Goal: Navigation & Orientation: Find specific page/section

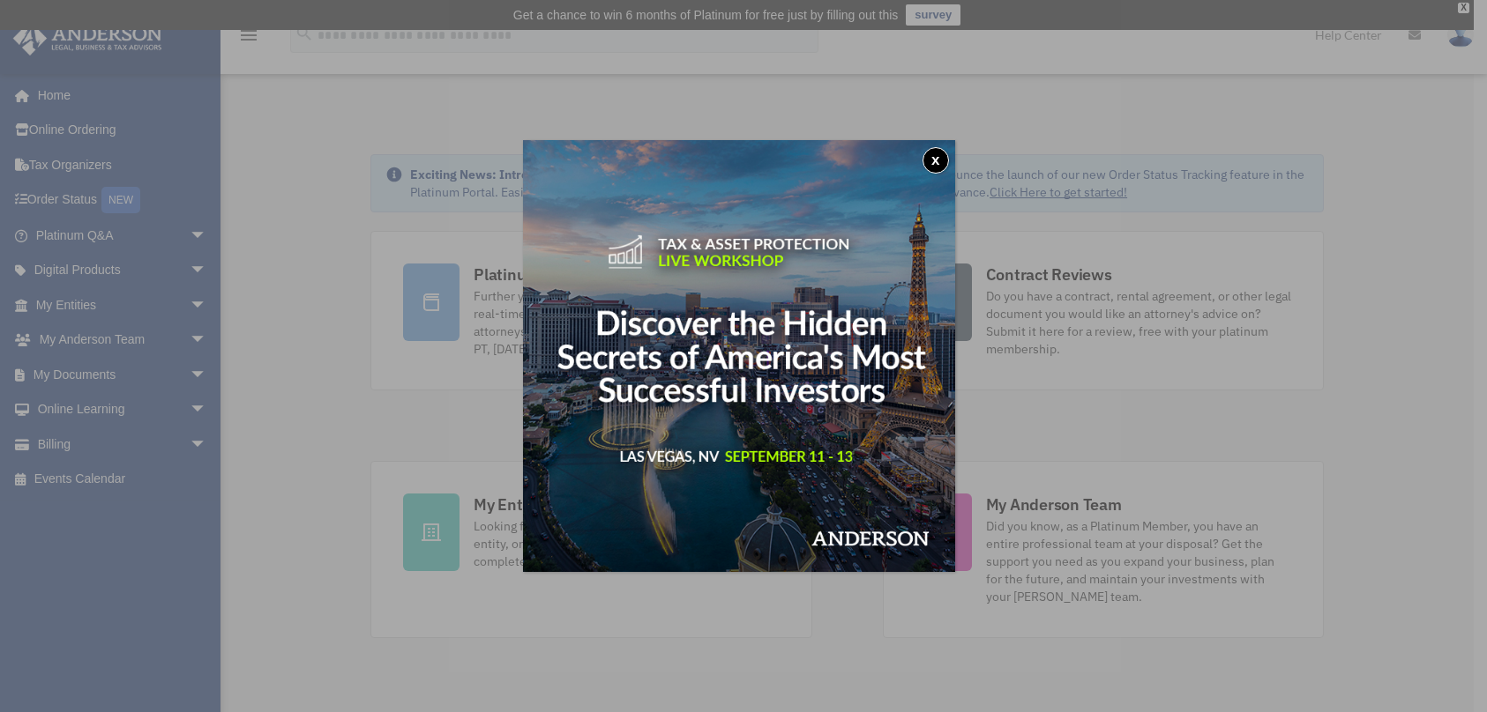
click at [934, 155] on button "x" at bounding box center [935, 160] width 26 height 26
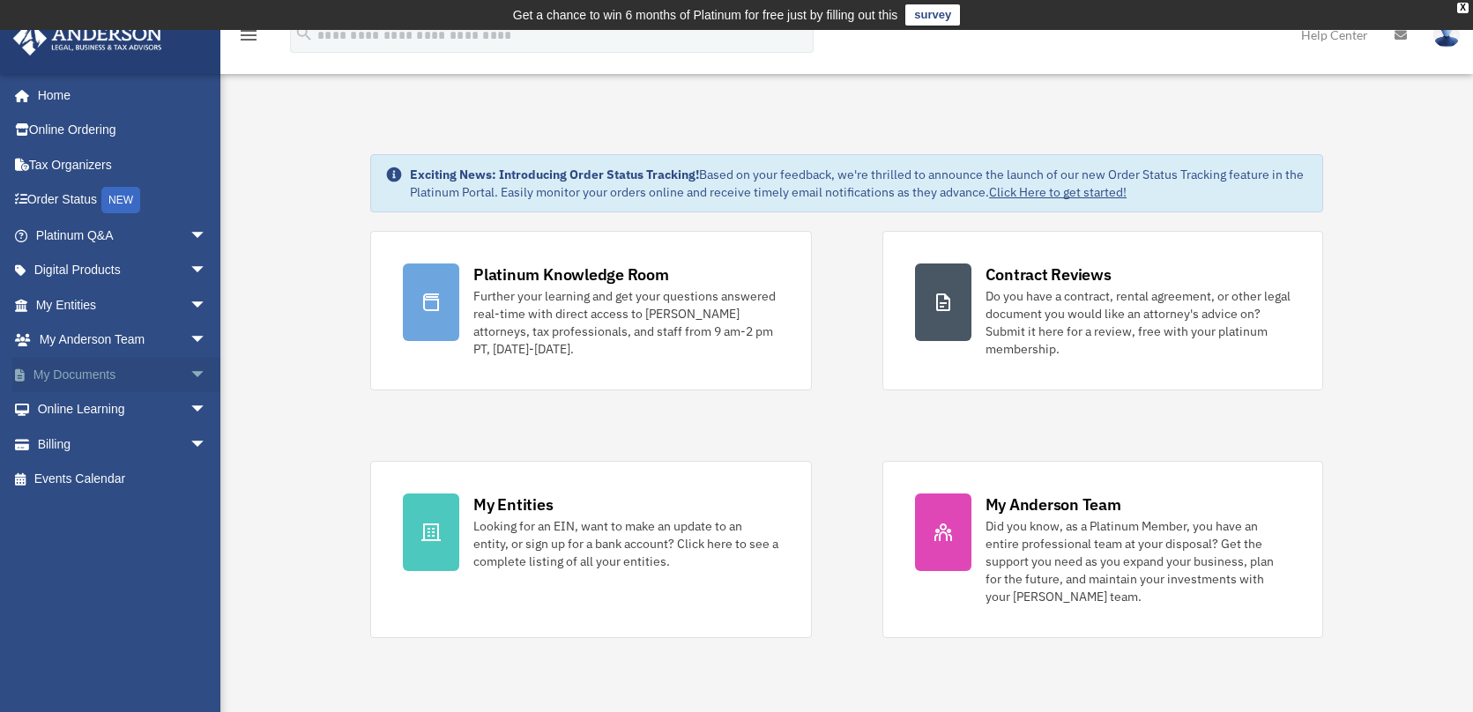
click at [74, 368] on link "My Documents arrow_drop_down" at bounding box center [122, 374] width 221 height 35
click at [190, 369] on span "arrow_drop_down" at bounding box center [207, 375] width 35 height 36
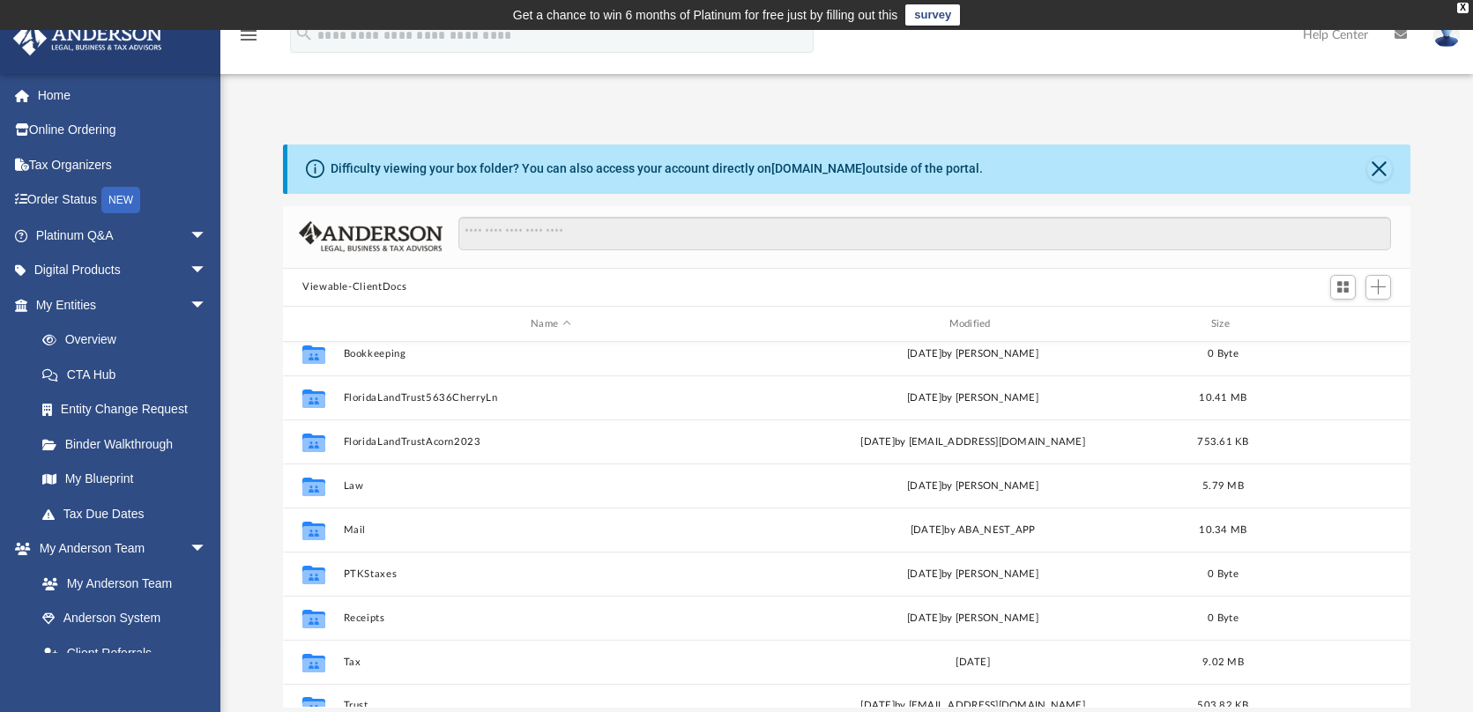
scroll to position [14, 0]
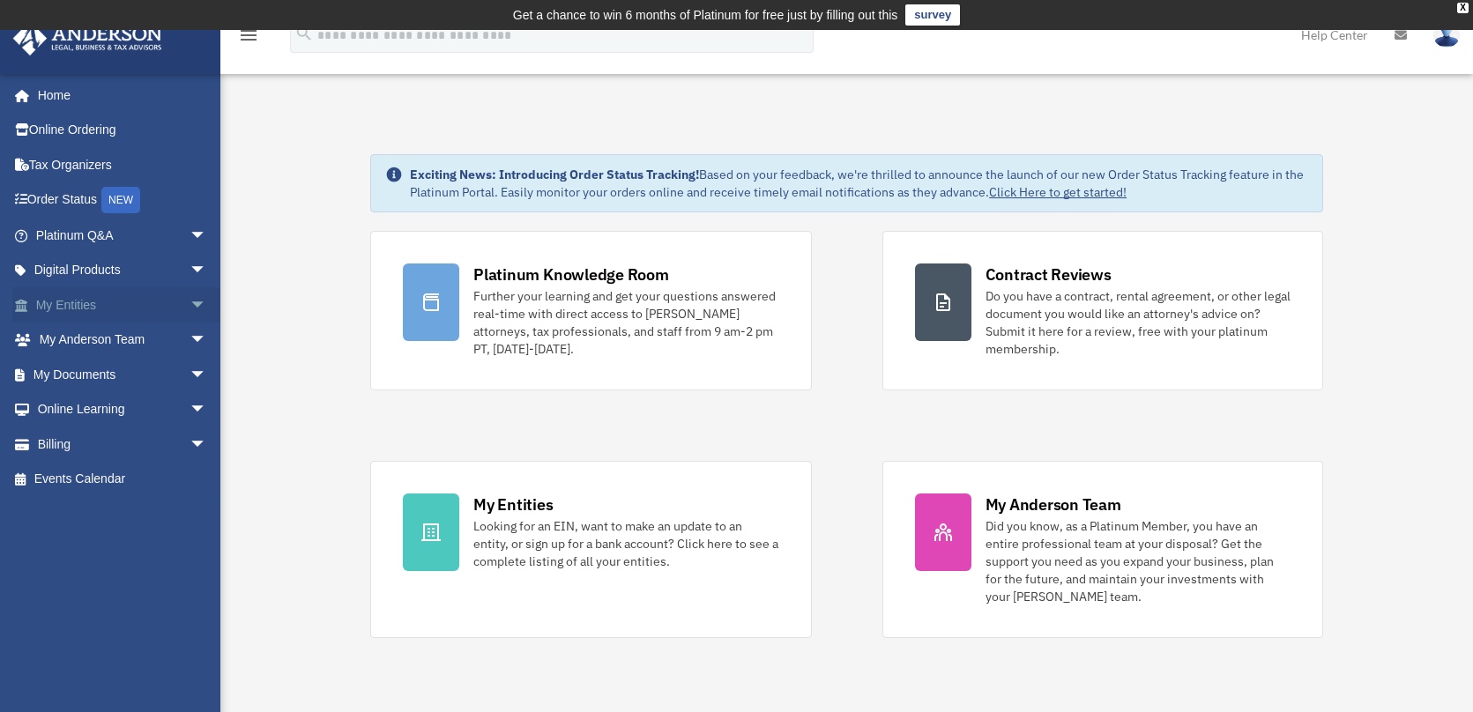
click at [100, 302] on link "My Entities arrow_drop_down" at bounding box center [122, 304] width 221 height 35
click at [190, 307] on span "arrow_drop_down" at bounding box center [207, 305] width 35 height 36
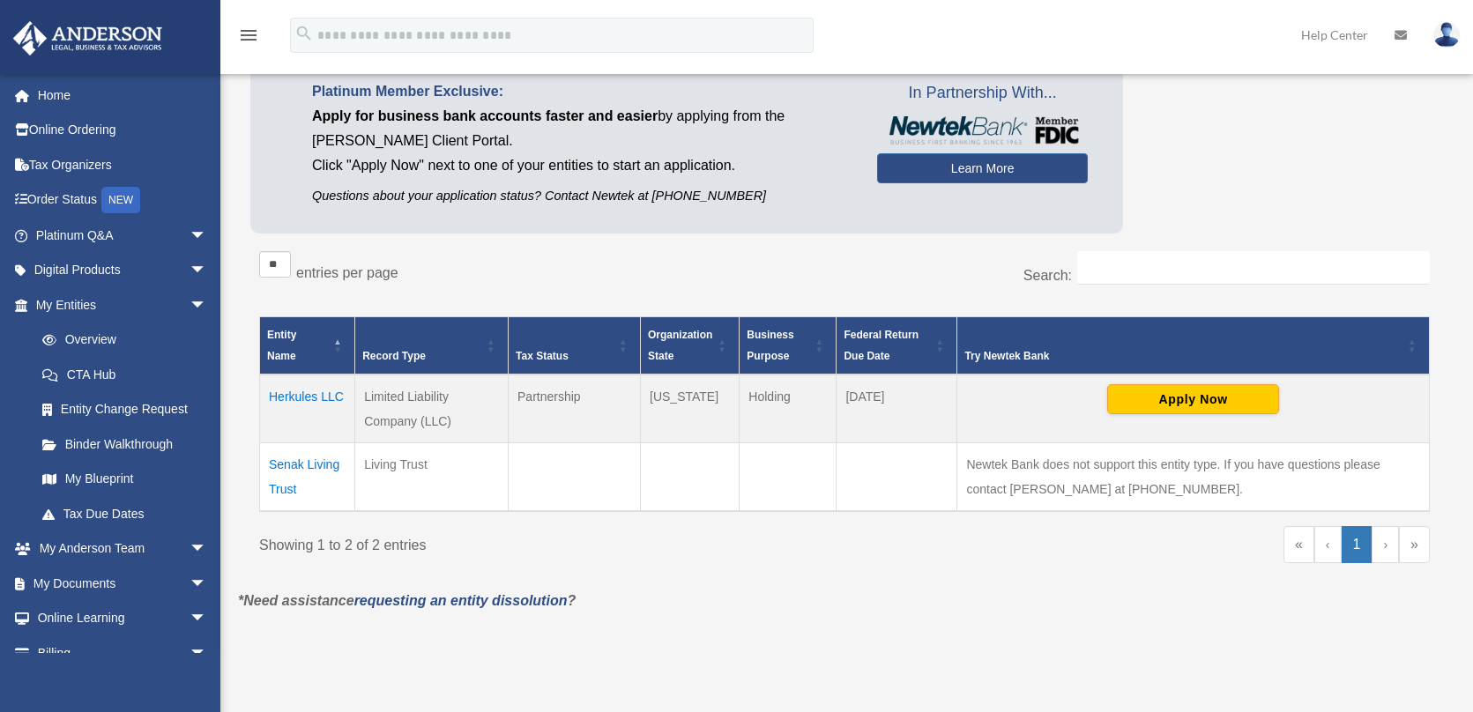
scroll to position [235, 0]
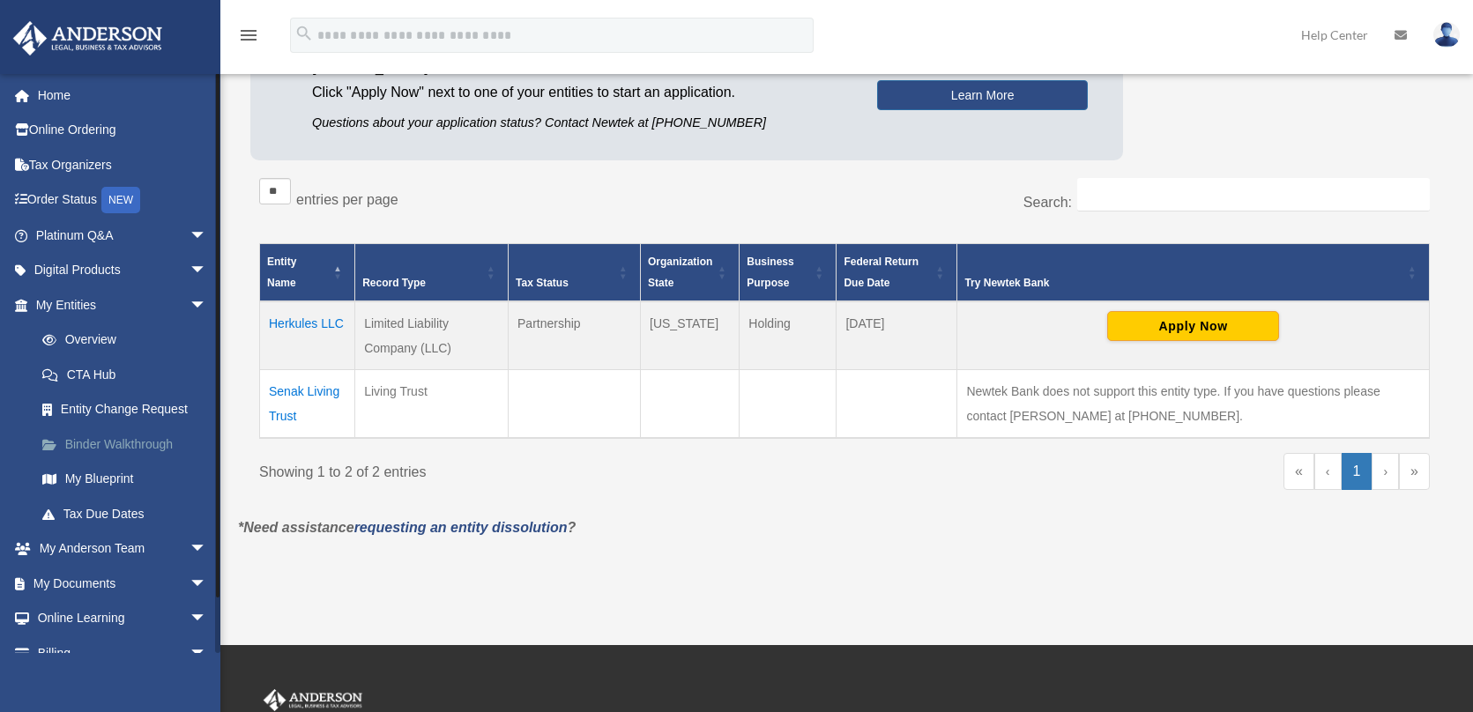
click at [89, 434] on link "Binder Walkthrough" at bounding box center [129, 444] width 209 height 35
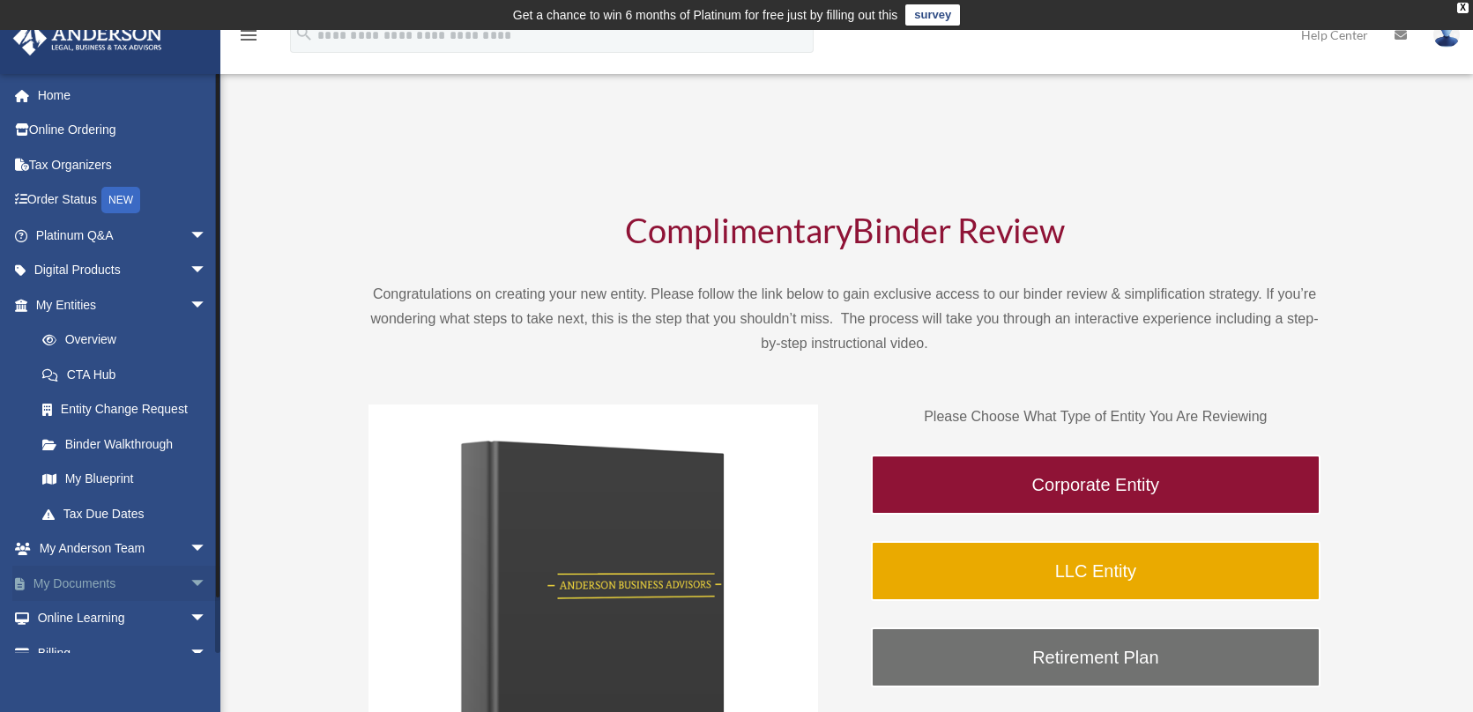
click at [113, 568] on link "My Documents arrow_drop_down" at bounding box center [122, 583] width 221 height 35
click at [190, 574] on span "arrow_drop_down" at bounding box center [207, 584] width 35 height 36
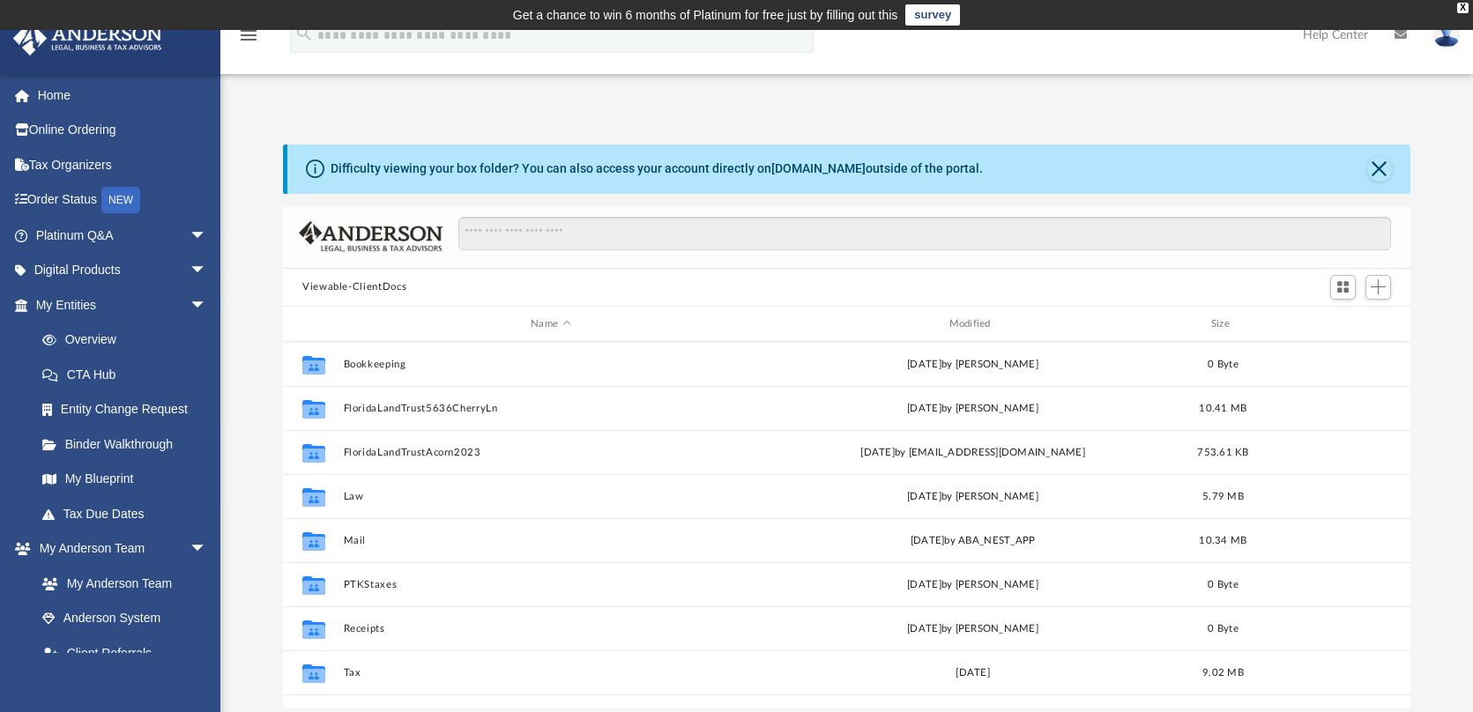
scroll to position [388, 1114]
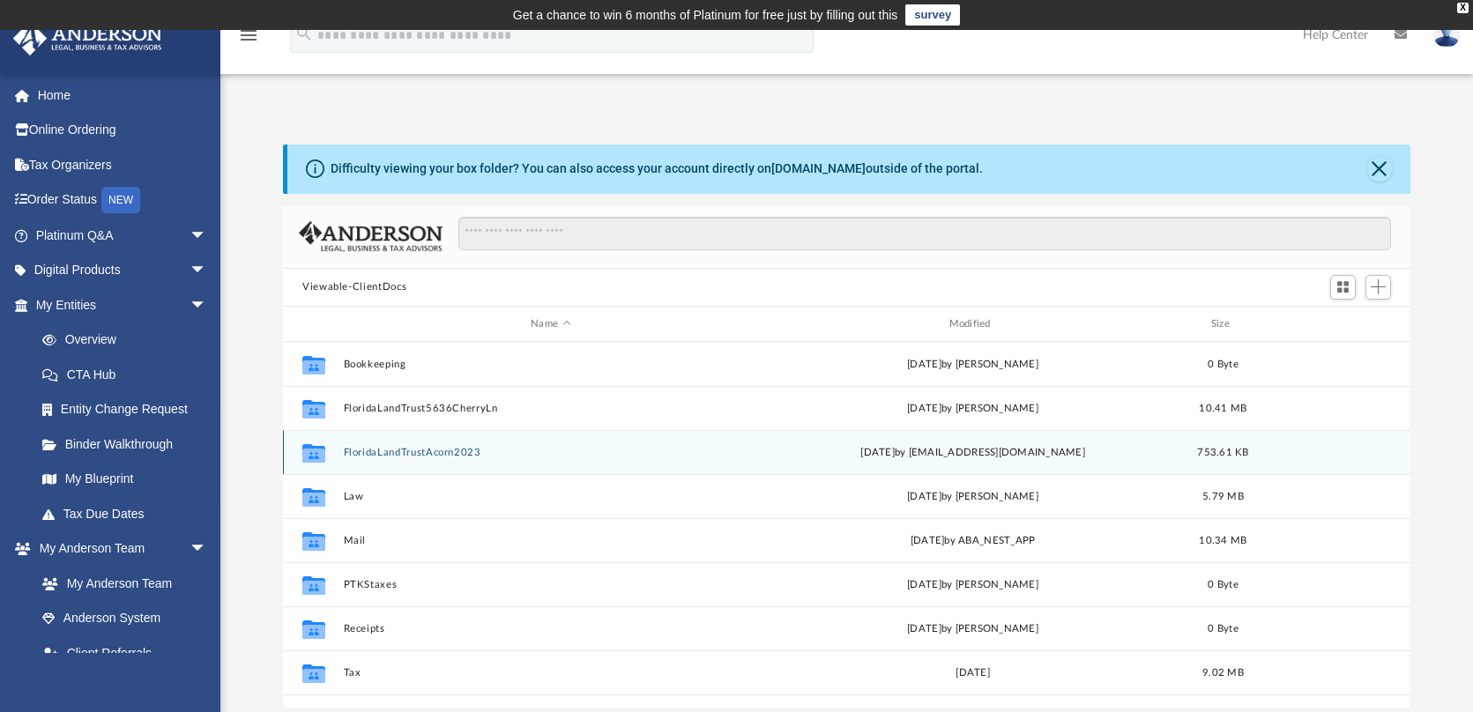
click at [394, 449] on button "FloridaLandTrustAcorn2023" at bounding box center [551, 452] width 414 height 11
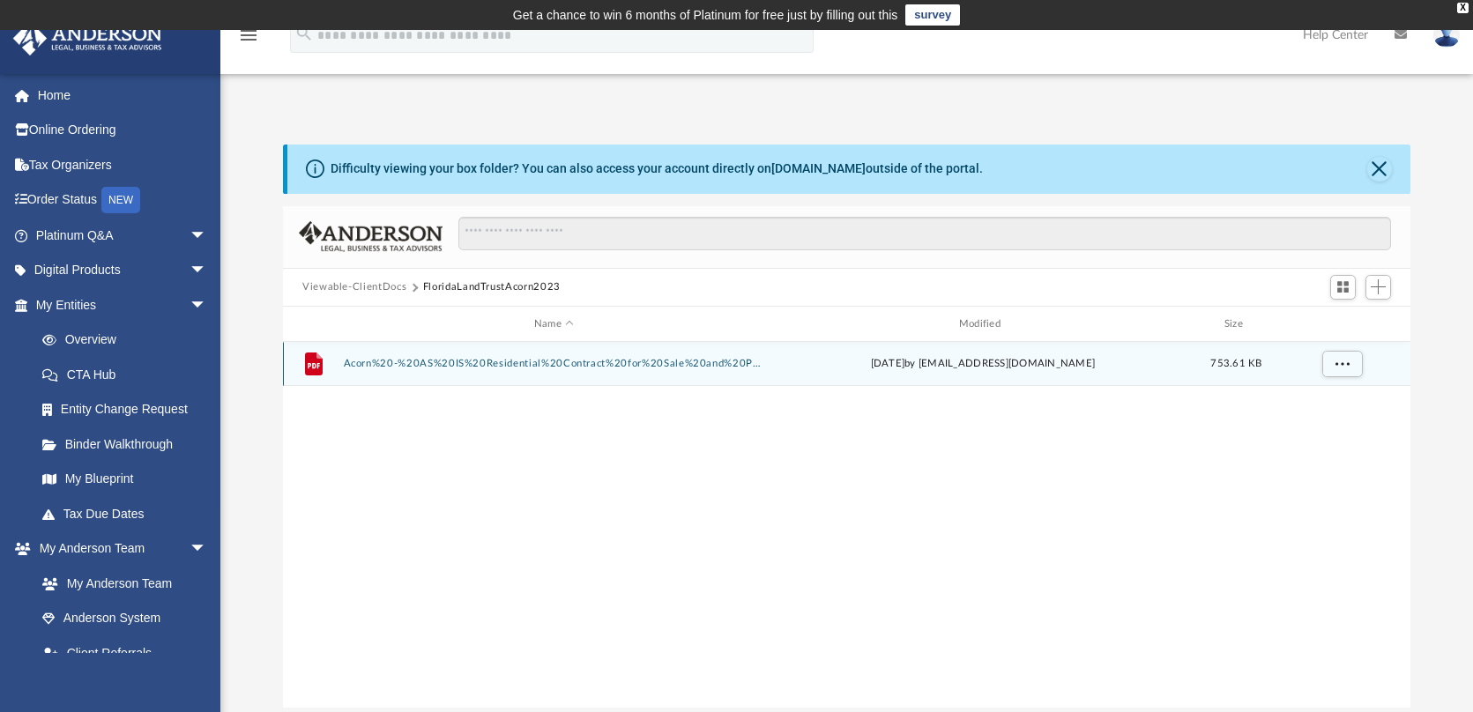
click at [417, 364] on button "Acorn%20-%20AS%20IS%20Residential%20Contract%20for%20Sale%20and%20Purchase%20%2…" at bounding box center [554, 364] width 421 height 11
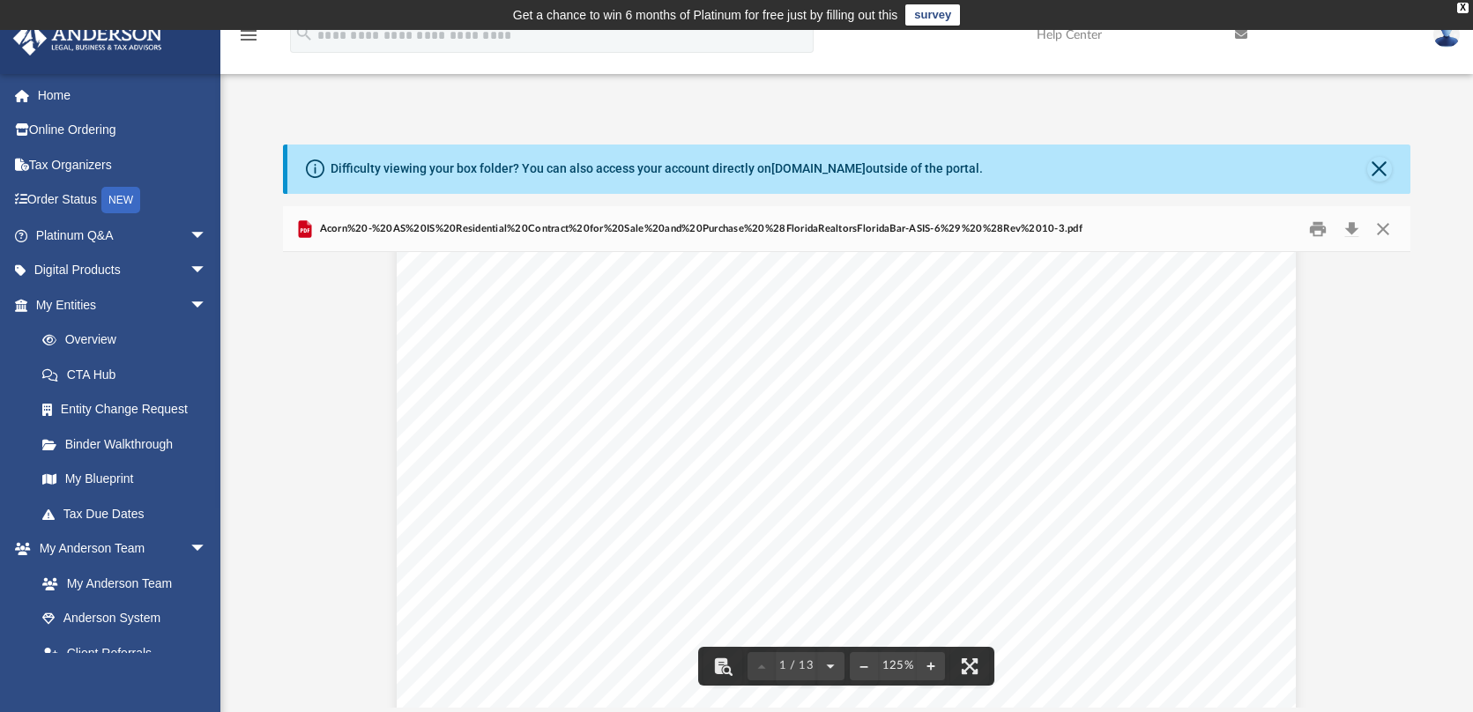
scroll to position [0, 0]
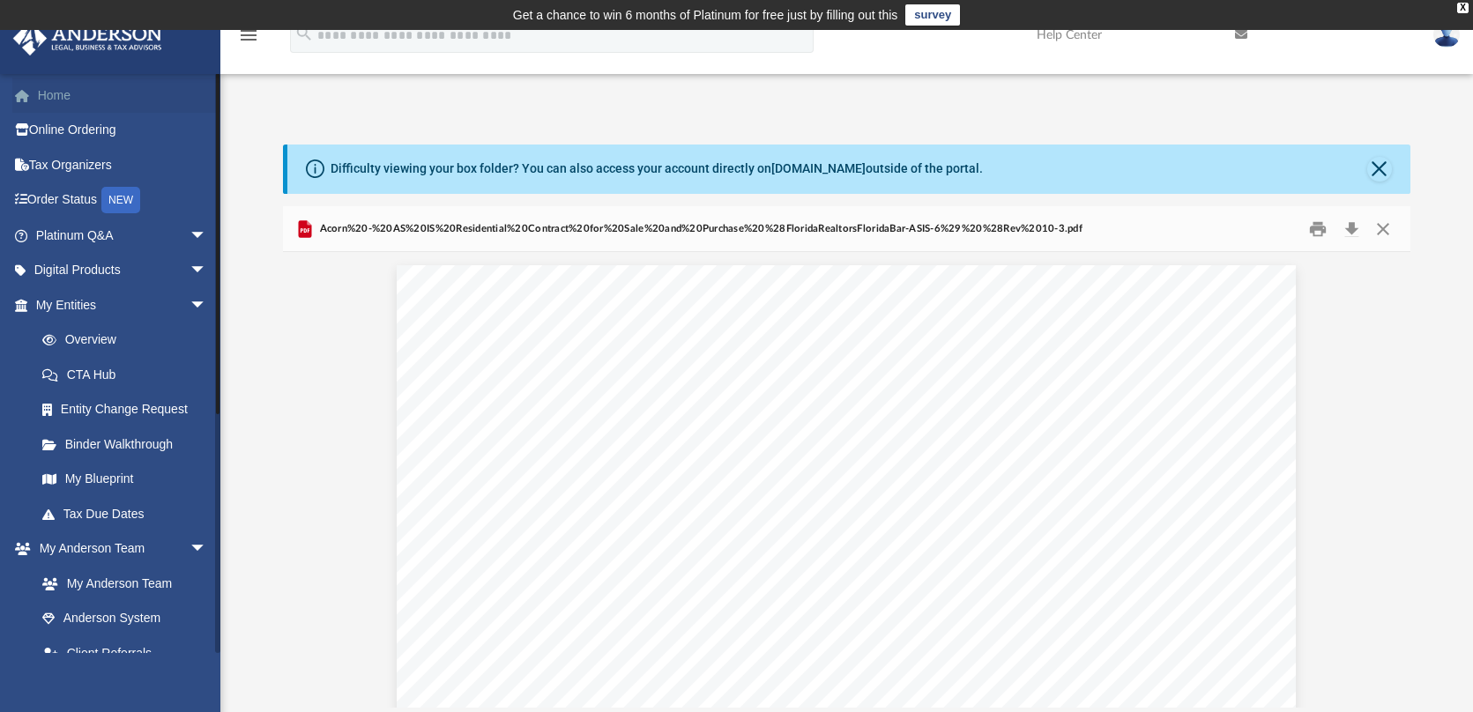
click at [56, 100] on link "Home" at bounding box center [122, 95] width 221 height 35
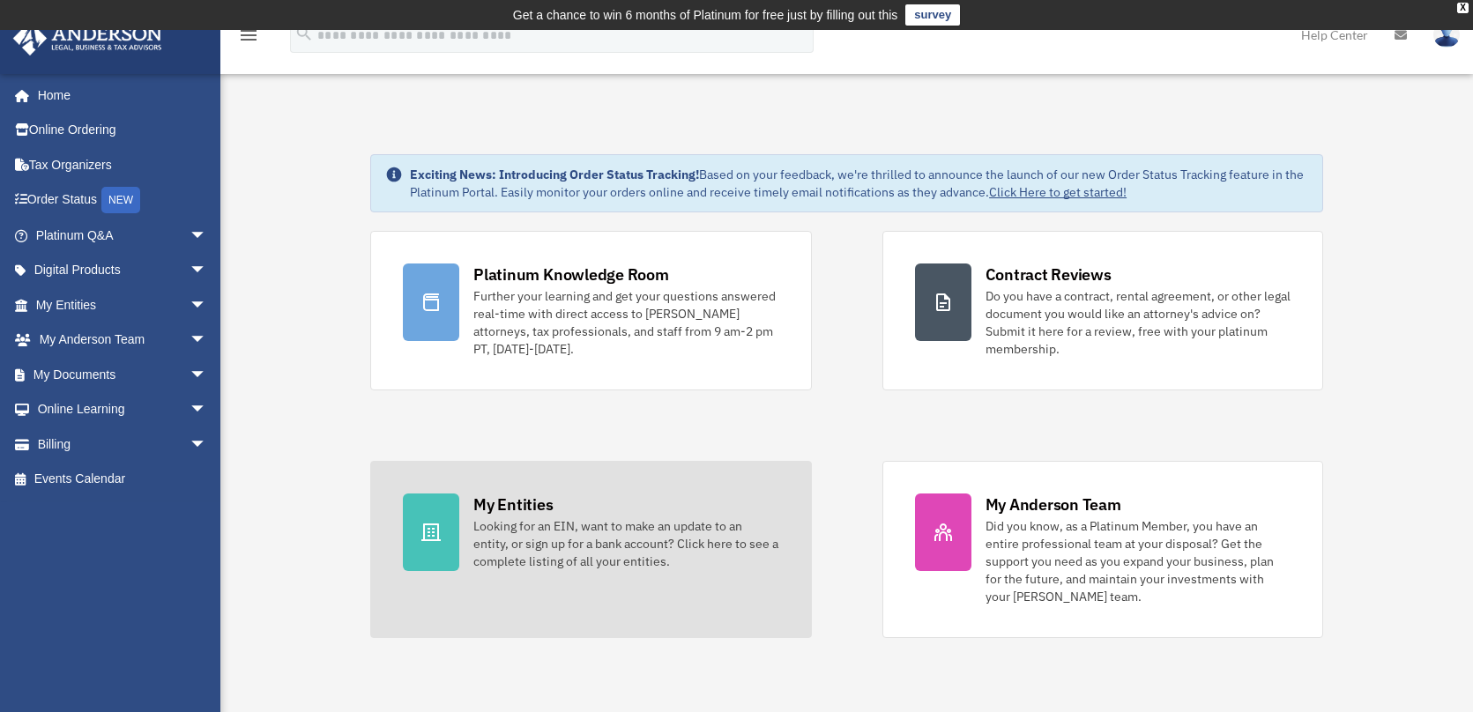
click at [612, 526] on div "Looking for an EIN, want to make an update to an entity, or sign up for a bank …" at bounding box center [625, 544] width 305 height 53
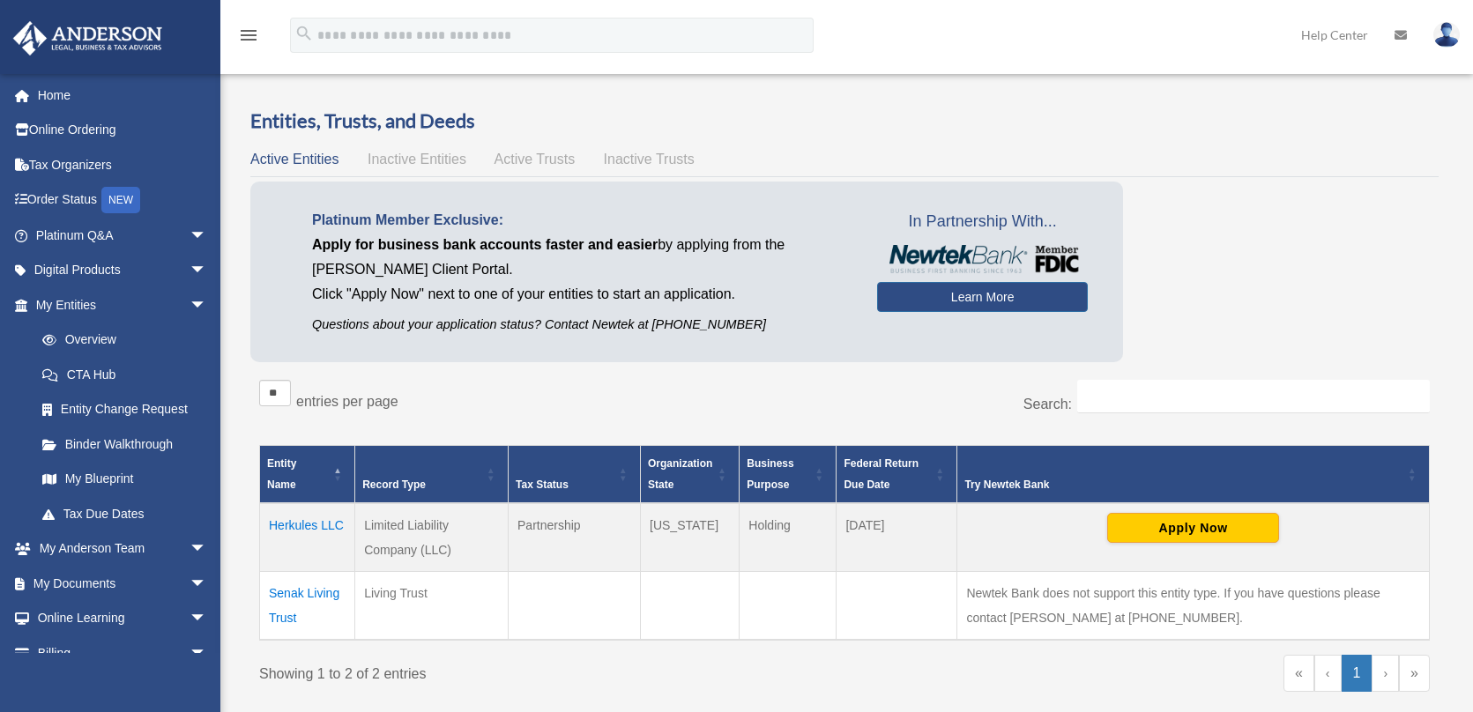
scroll to position [29, 0]
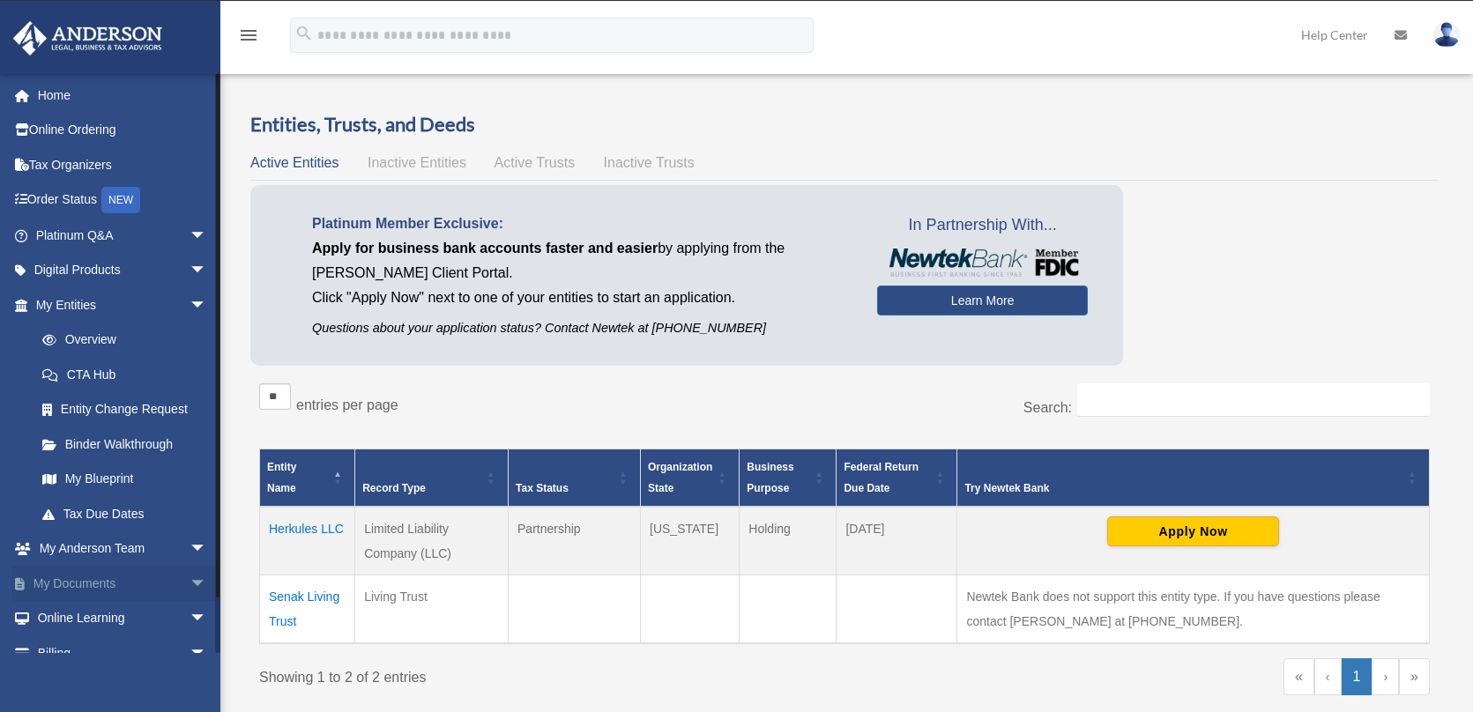
click at [190, 579] on span "arrow_drop_down" at bounding box center [207, 584] width 35 height 36
click at [86, 609] on link "Box" at bounding box center [129, 618] width 209 height 35
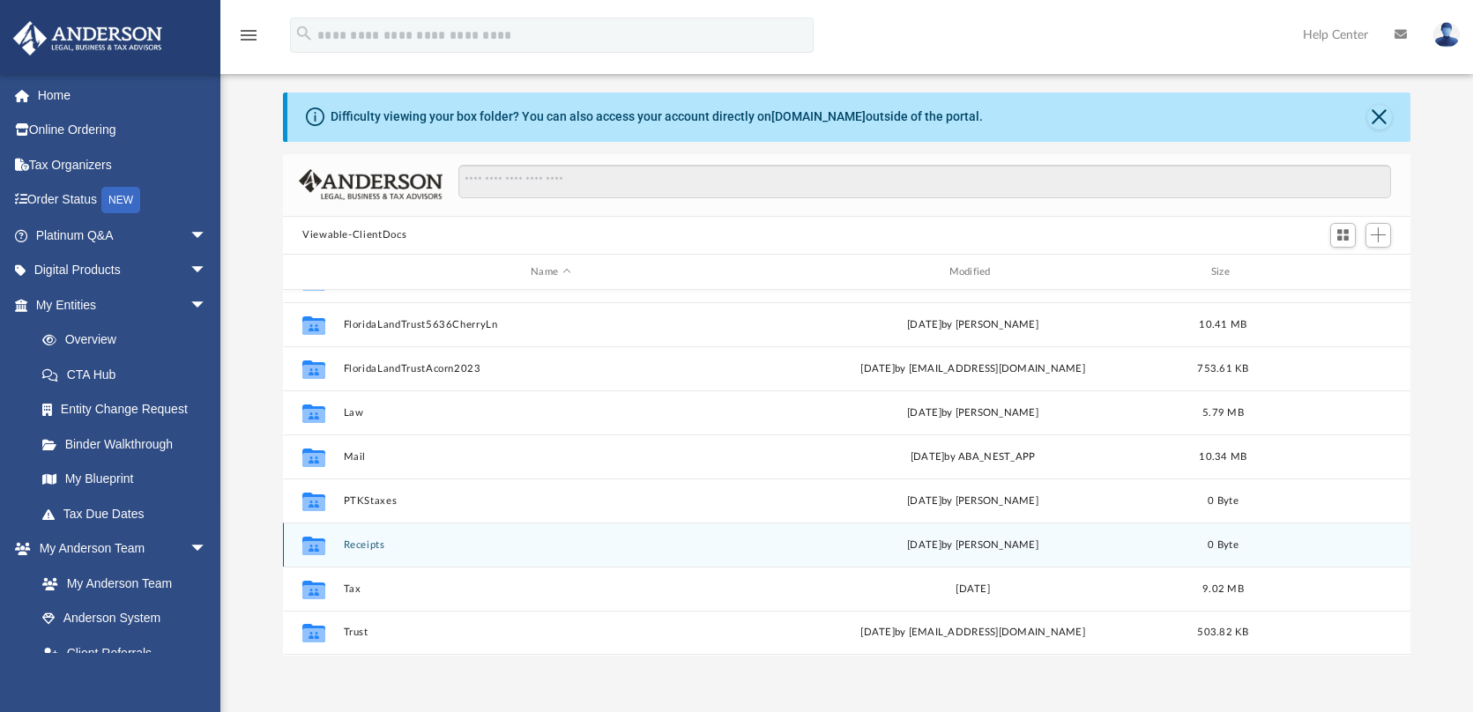
scroll to position [56, 0]
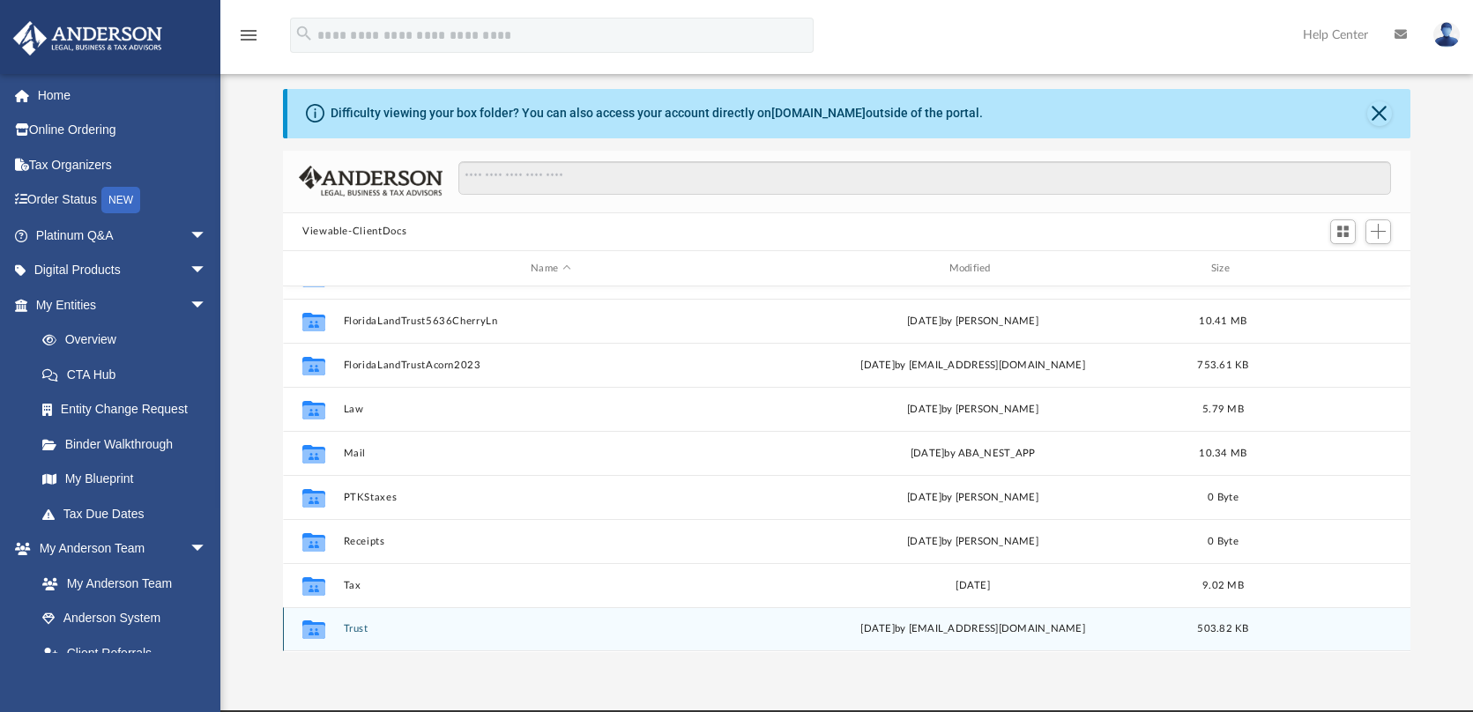
click at [359, 627] on button "Trust" at bounding box center [551, 629] width 414 height 11
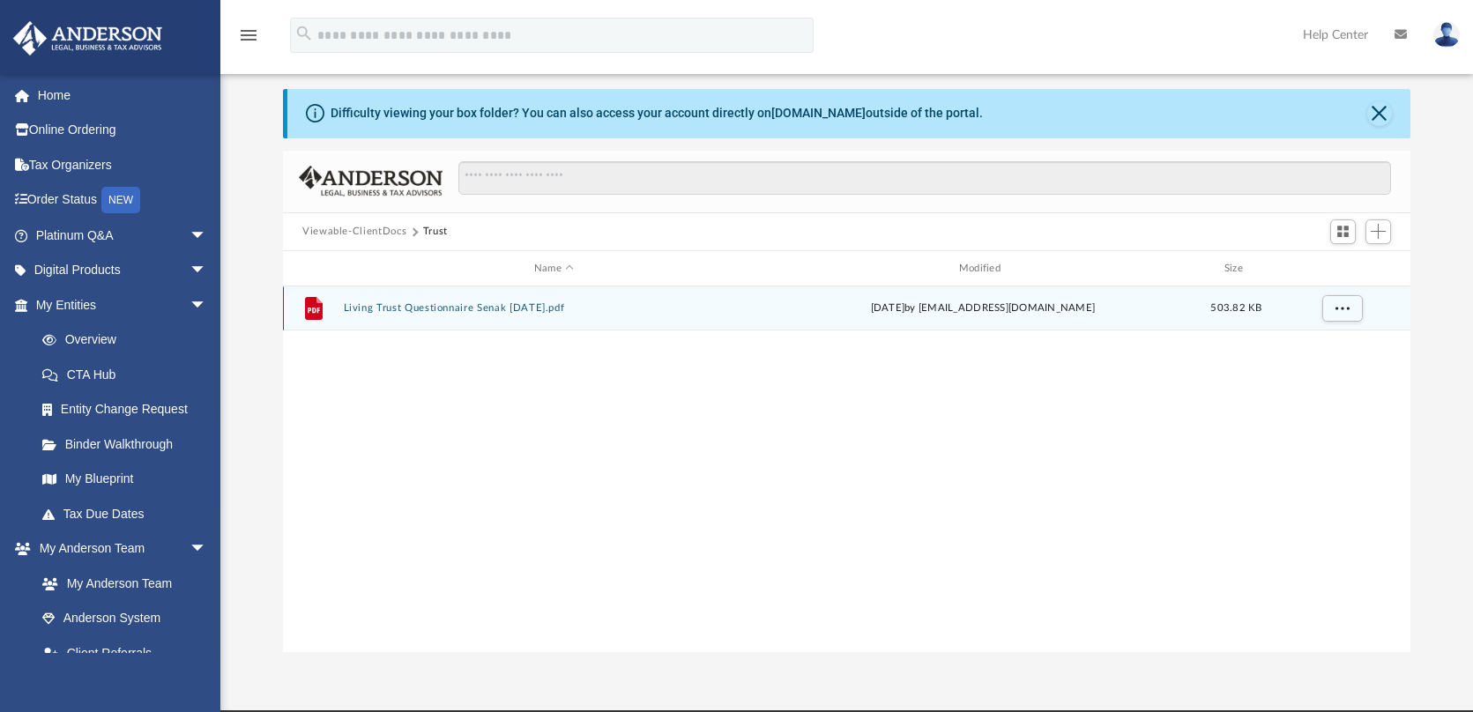
scroll to position [0, 0]
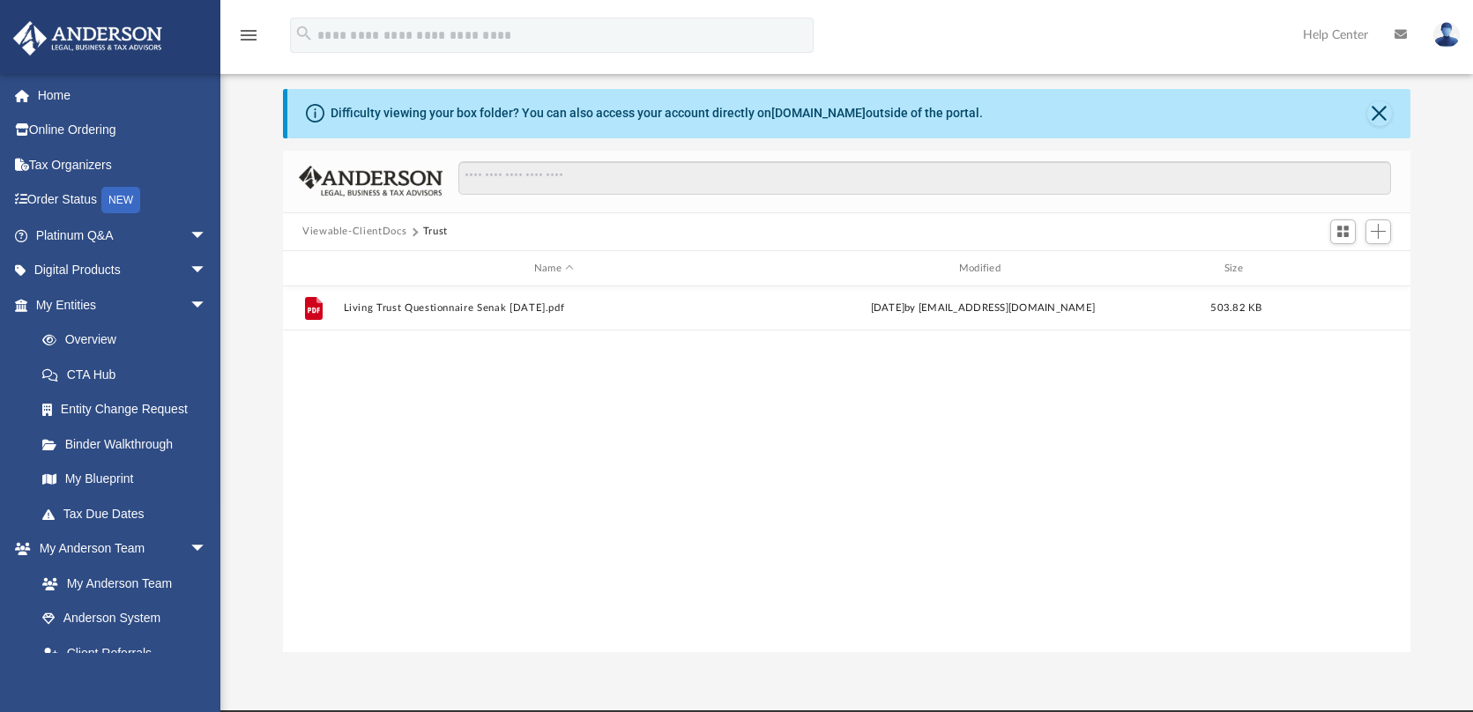
click at [389, 234] on button "Viewable-ClientDocs" at bounding box center [354, 232] width 104 height 16
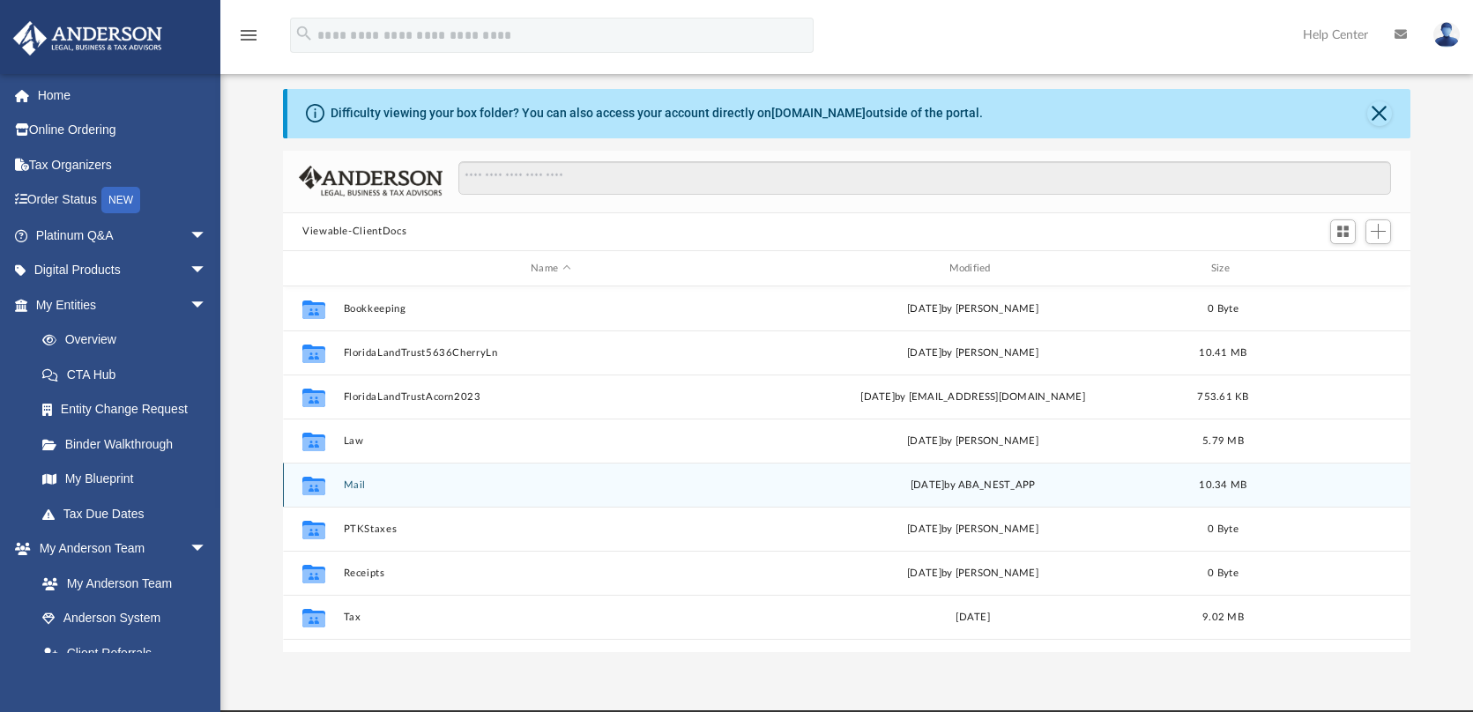
click at [362, 490] on button "Mail" at bounding box center [551, 485] width 414 height 11
